Goal: Task Accomplishment & Management: Use online tool/utility

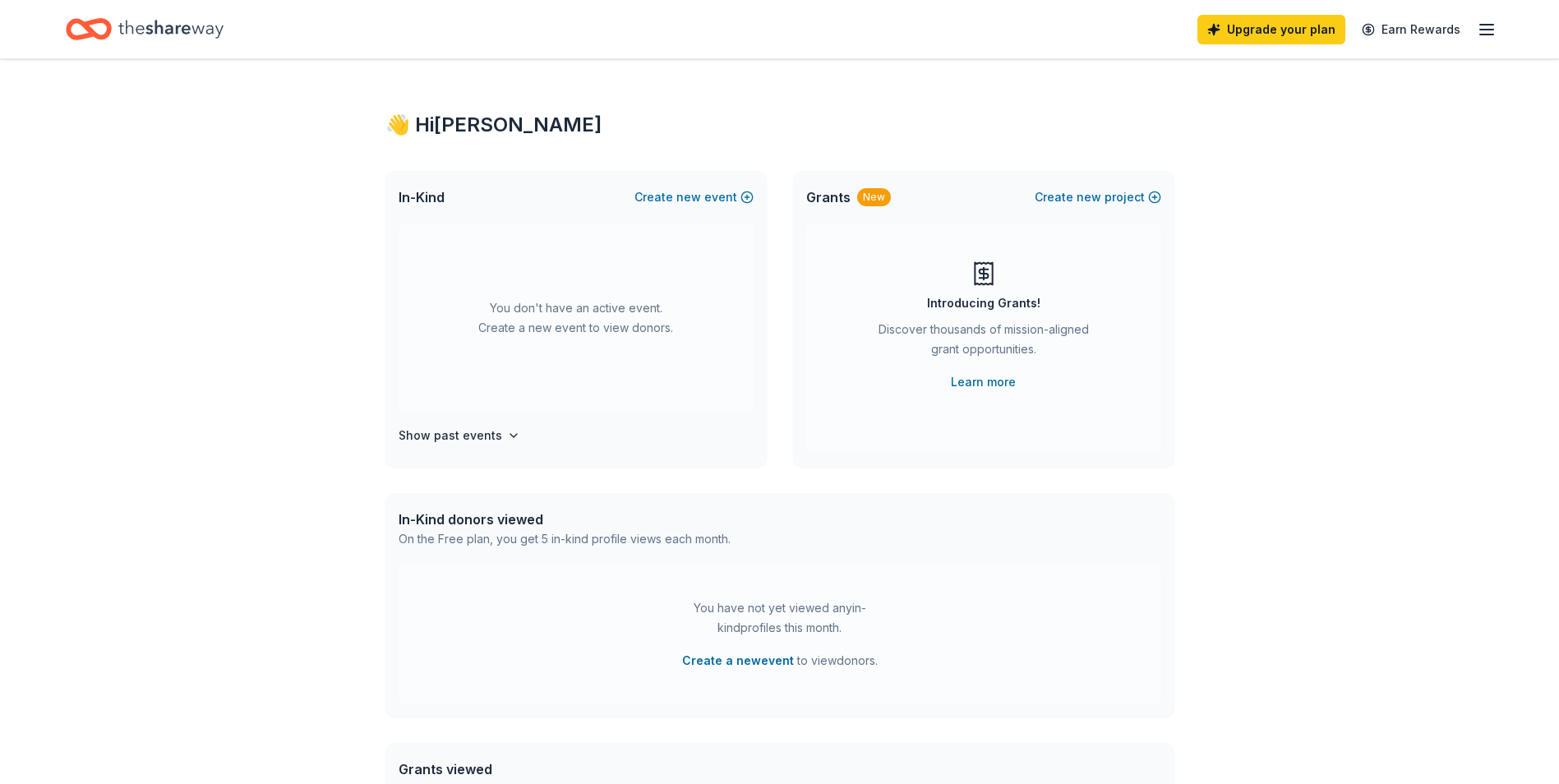
click at [165, 32] on icon "Home" at bounding box center [171, 29] width 105 height 18
click at [674, 197] on button "Create new event" at bounding box center [694, 197] width 119 height 20
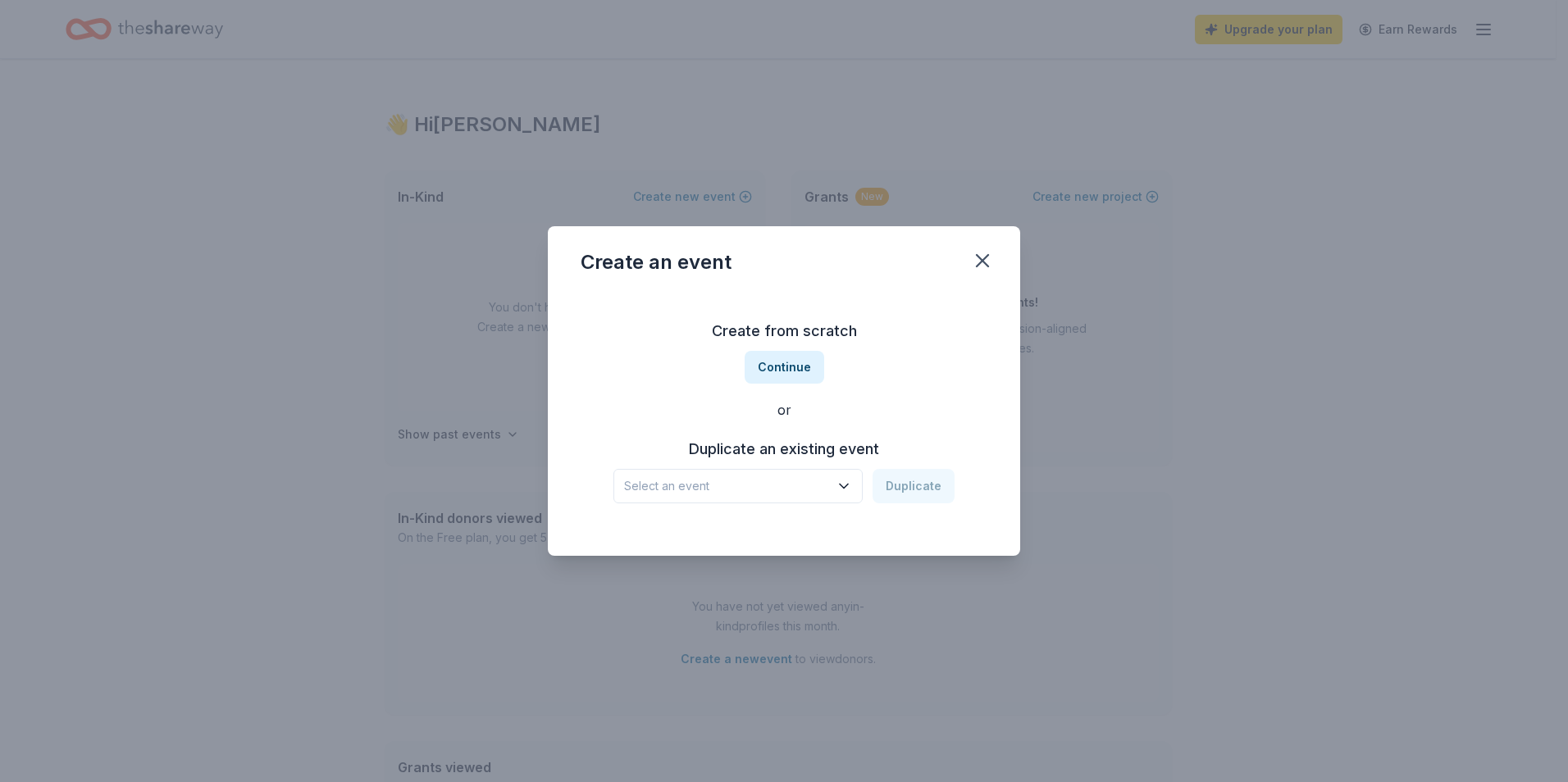
click at [815, 490] on span "Select an event" at bounding box center [726, 485] width 205 height 20
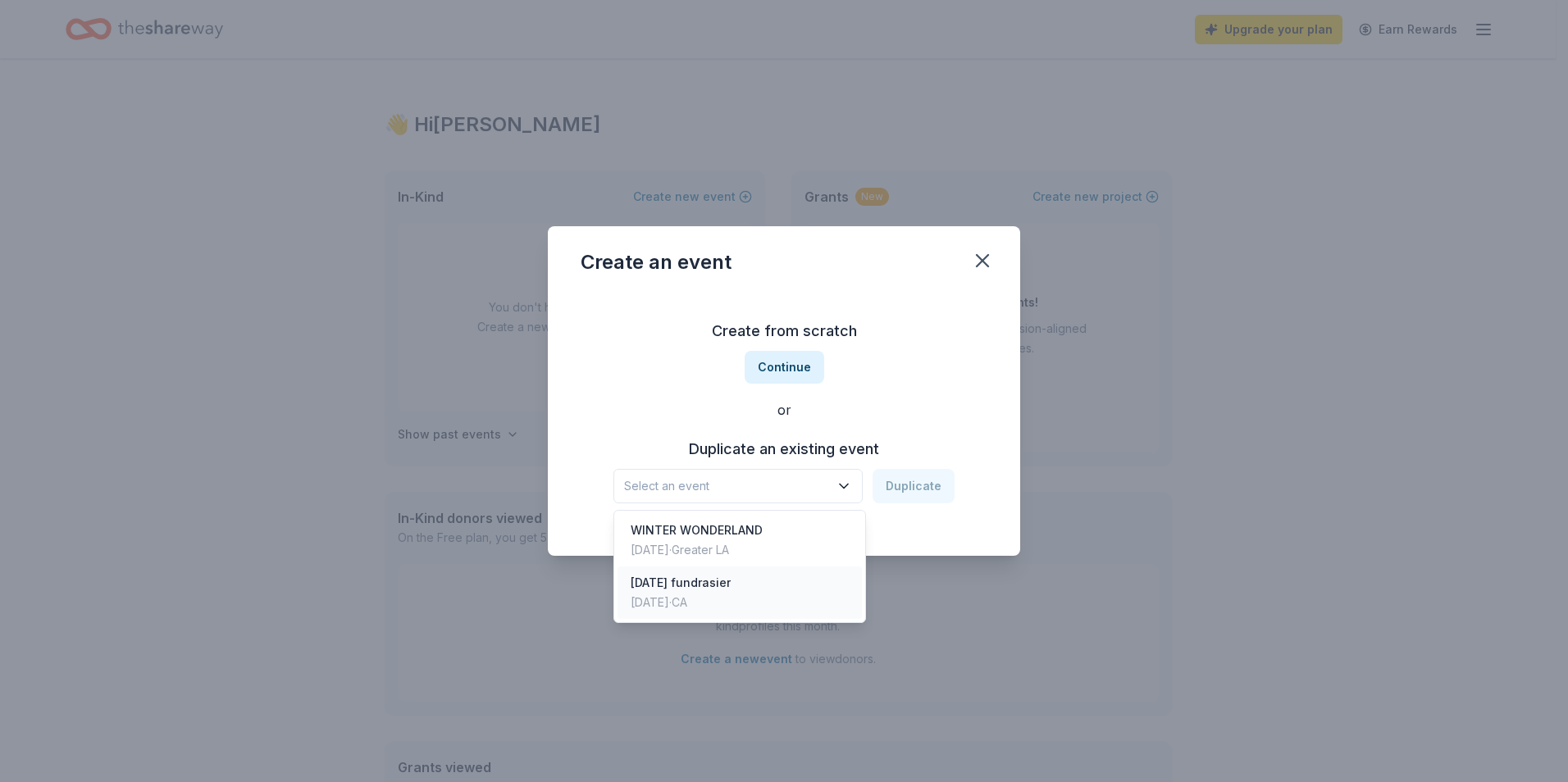
click at [706, 600] on div "[DATE] · CA" at bounding box center [681, 602] width 100 height 20
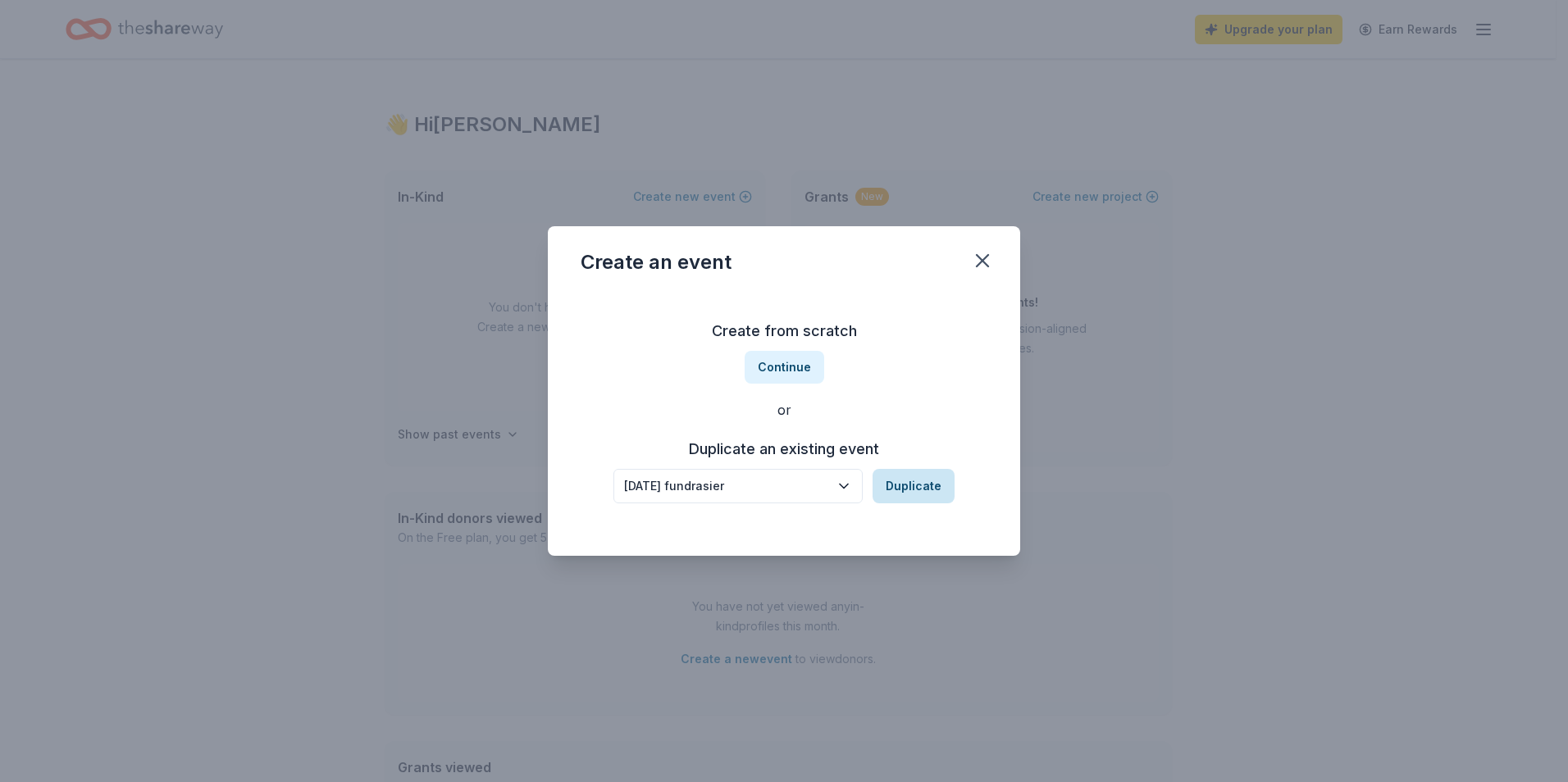
click at [938, 490] on button "Duplicate" at bounding box center [913, 486] width 82 height 34
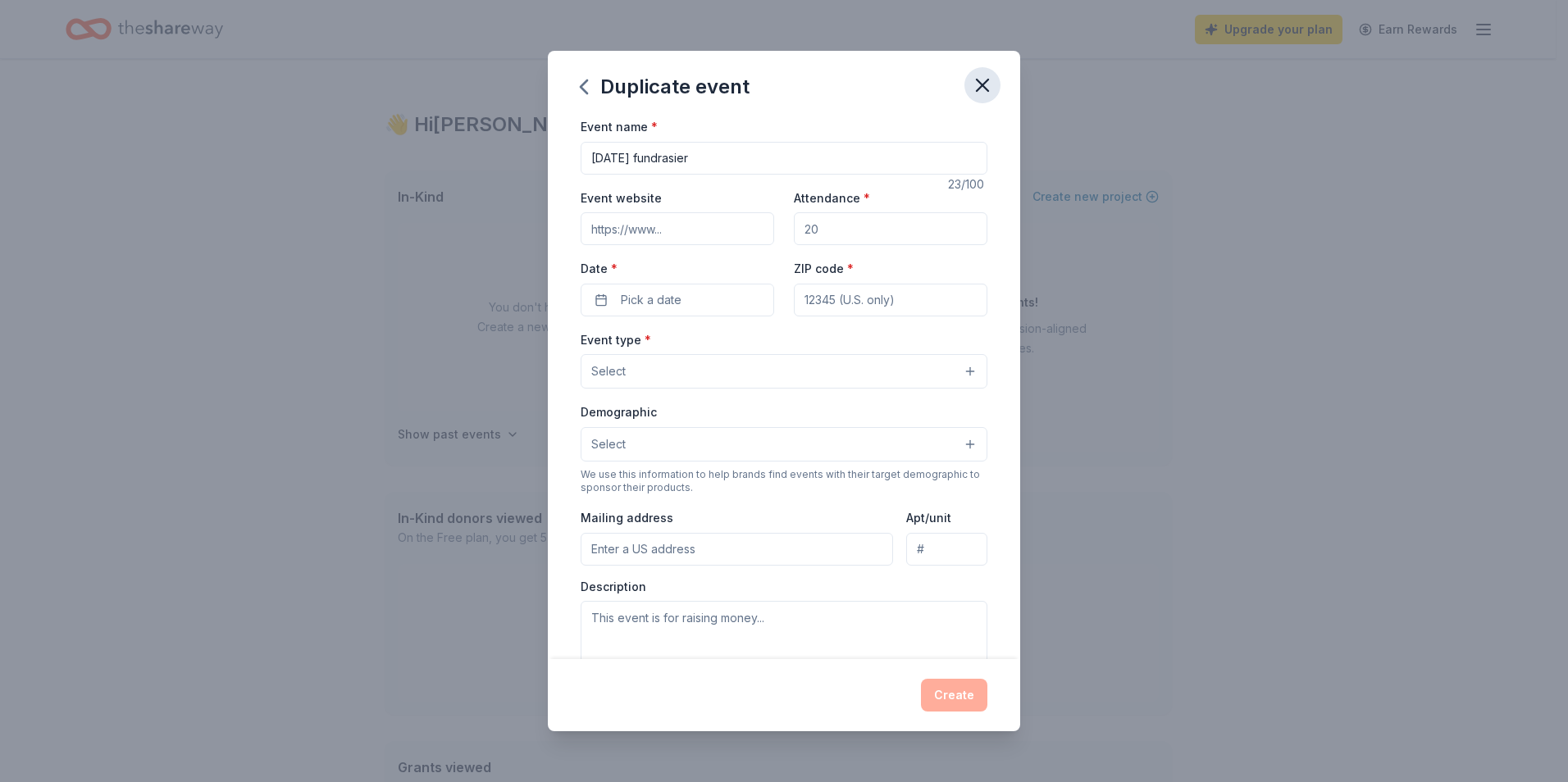
click at [987, 79] on icon "button" at bounding box center [982, 85] width 23 height 23
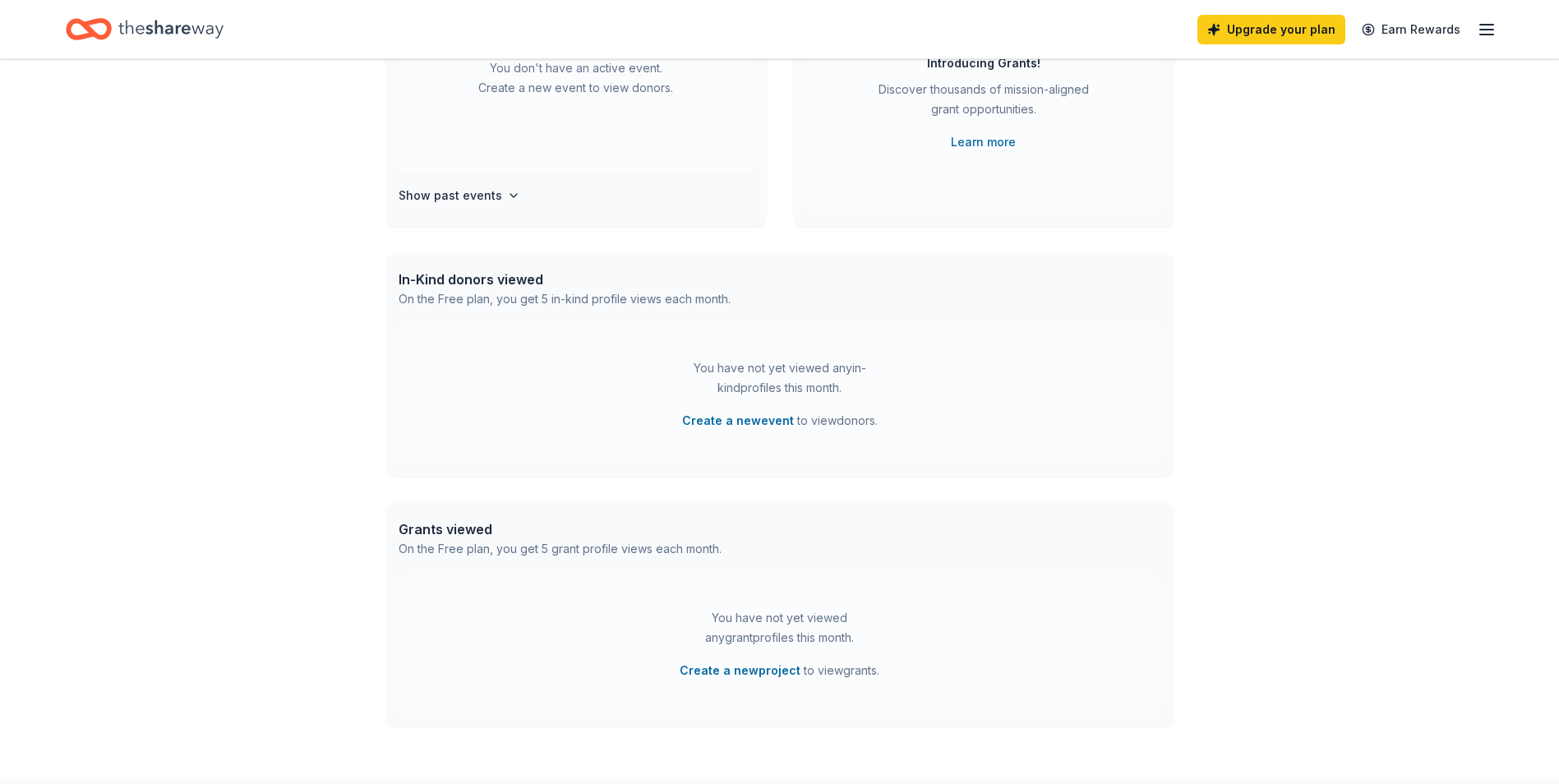
scroll to position [82, 0]
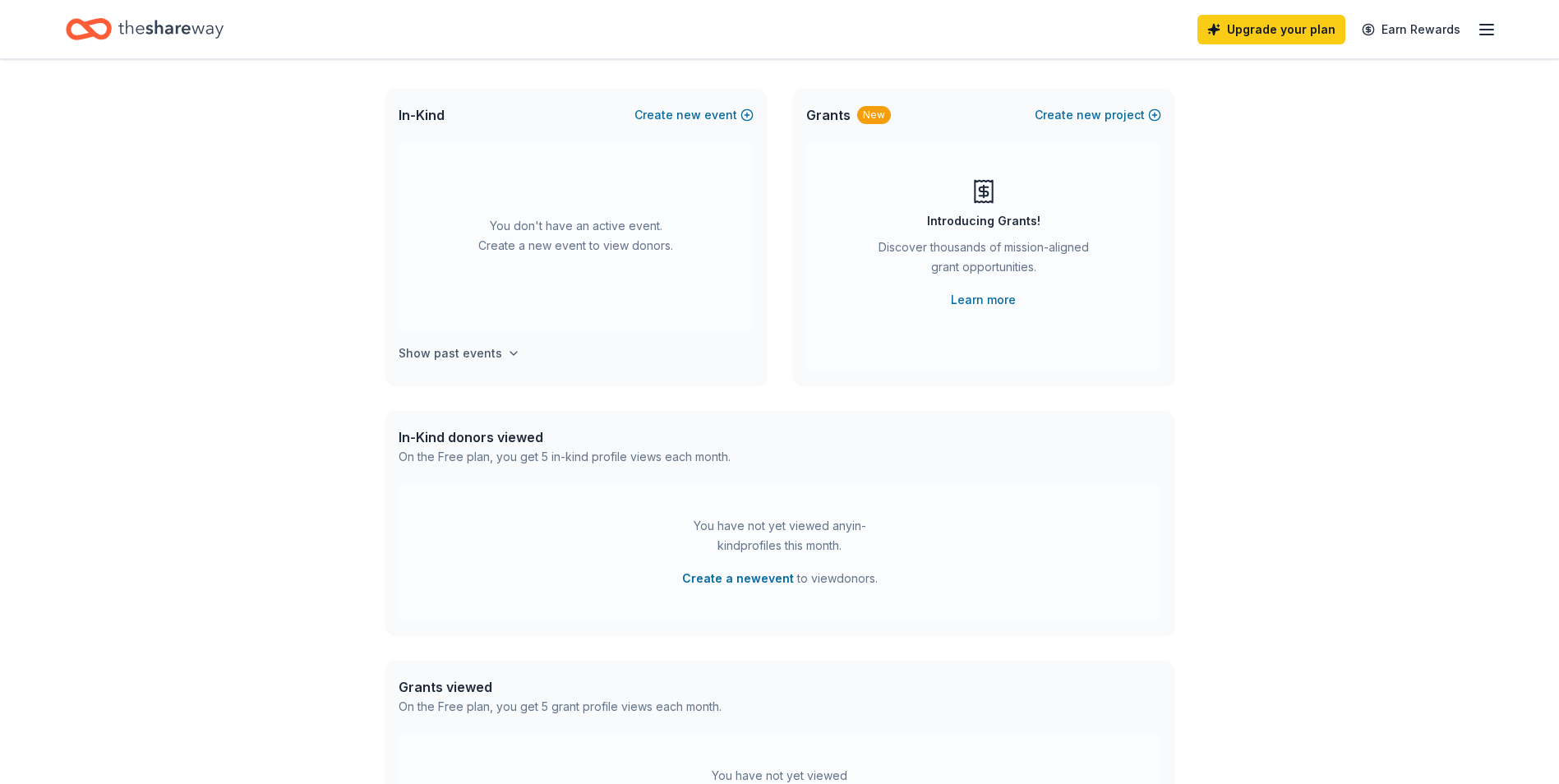
click at [453, 361] on h4 "Show past events" at bounding box center [450, 353] width 104 height 20
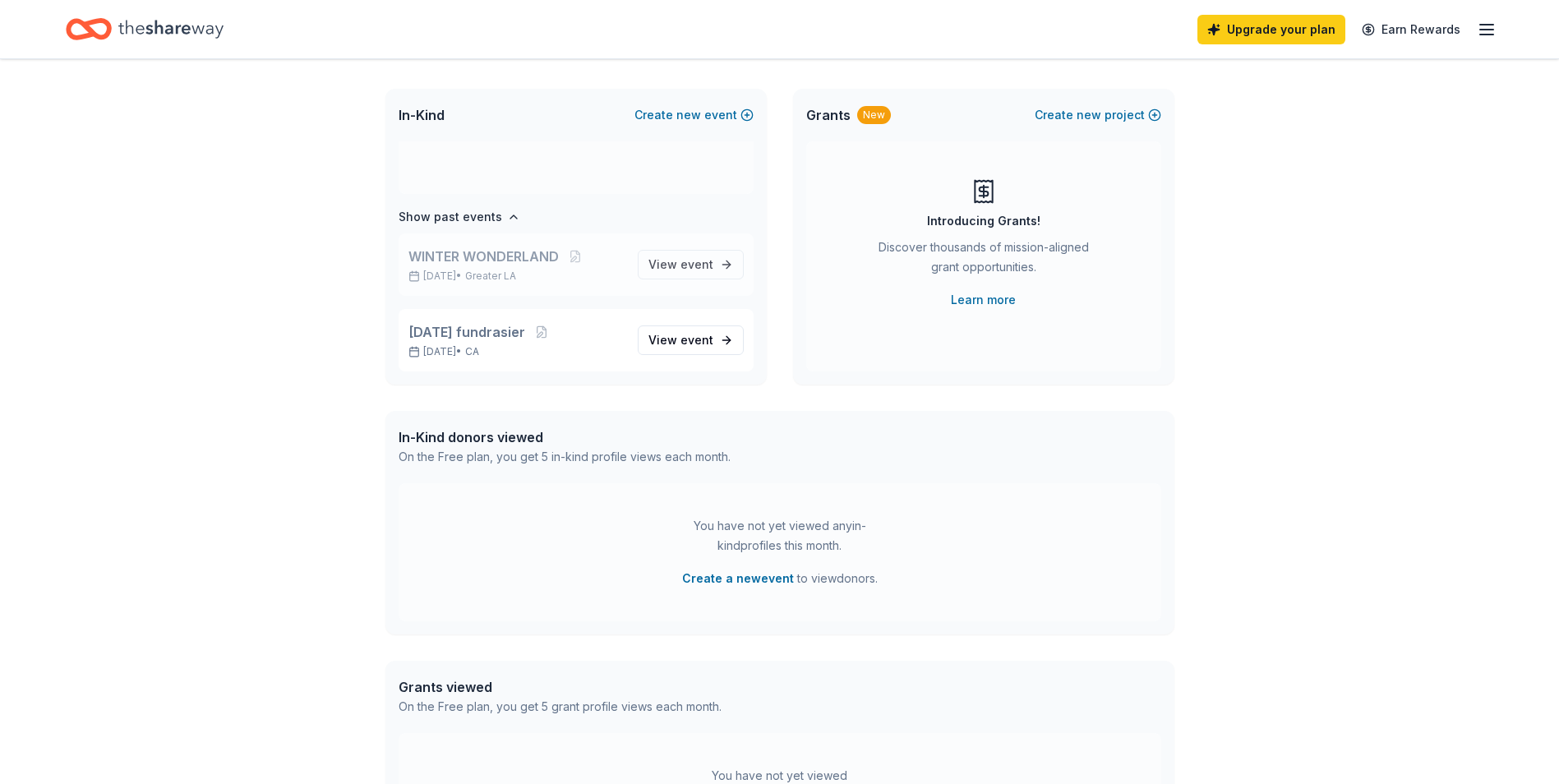
click at [553, 266] on div "WINTER WONDERLAND [DATE] • Greater LA" at bounding box center [516, 265] width 216 height 36
click at [687, 268] on span "event" at bounding box center [697, 265] width 33 height 14
